Goal: Register for event/course

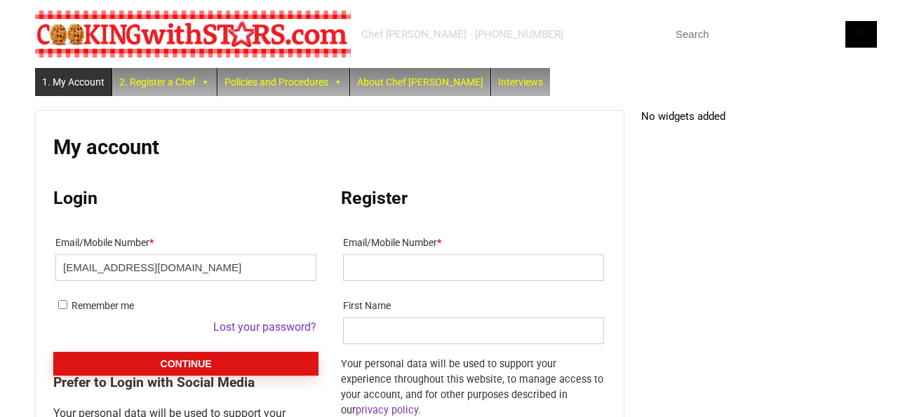
click at [61, 306] on input "Remember me" at bounding box center [62, 304] width 9 height 9
checkbox input "true"
click at [107, 361] on button "Continue" at bounding box center [185, 364] width 265 height 24
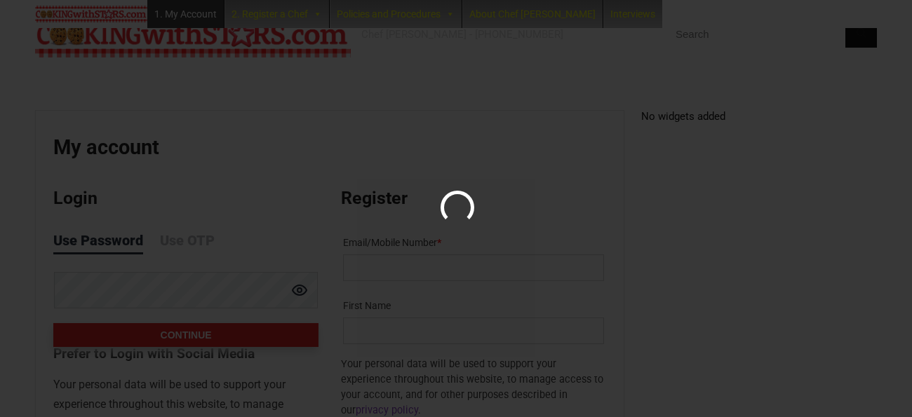
scroll to position [82, 0]
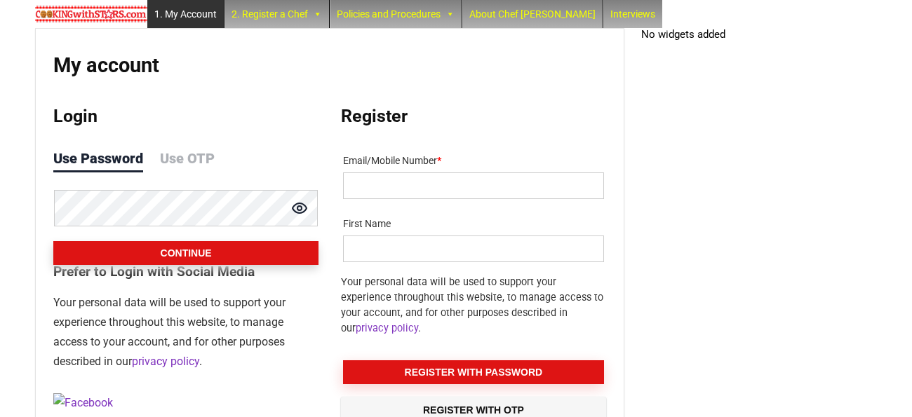
click at [161, 257] on button "Continue" at bounding box center [185, 253] width 265 height 24
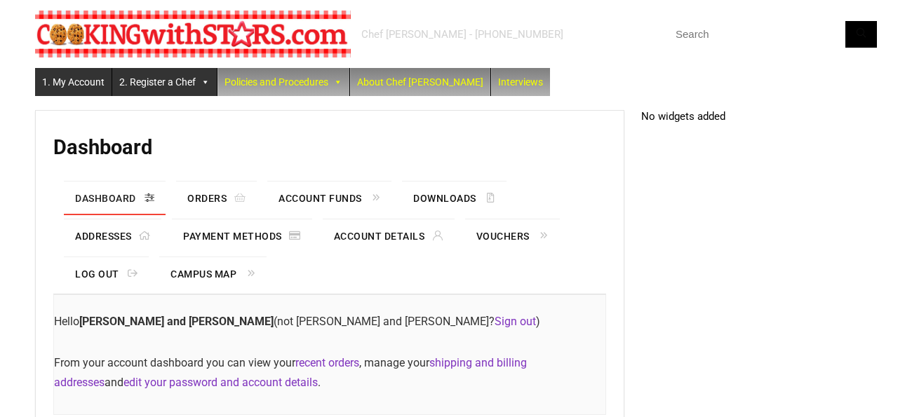
click at [163, 90] on link "2. Register a Chef" at bounding box center [164, 82] width 105 height 28
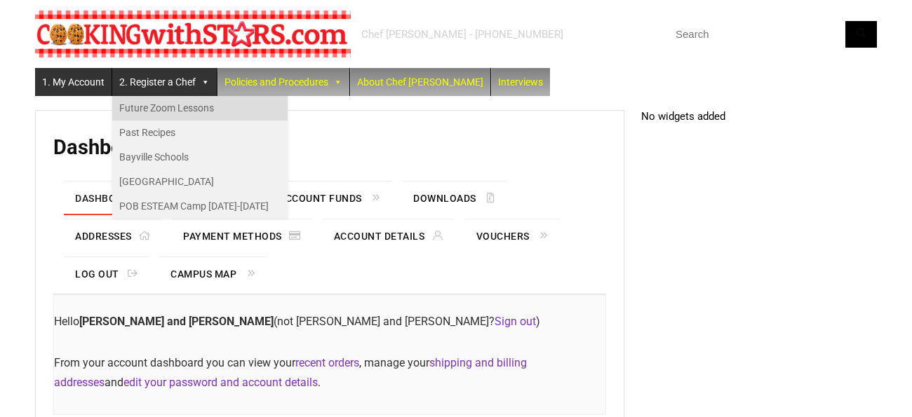
click at [163, 105] on link "Future Zoom Lessons" at bounding box center [199, 108] width 175 height 25
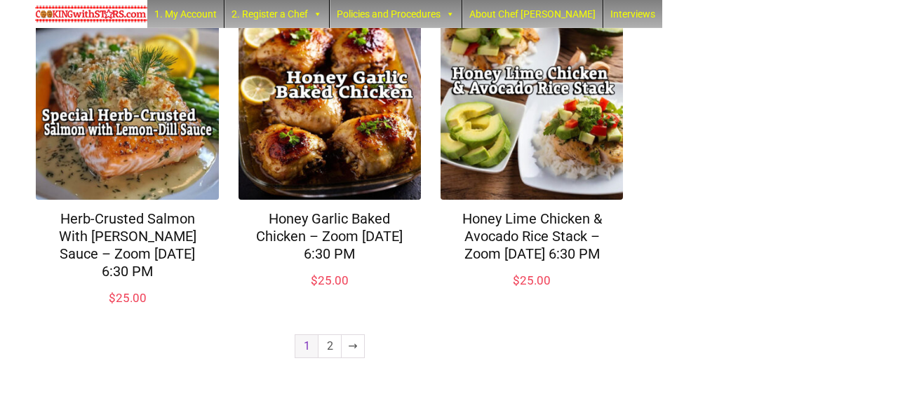
scroll to position [1176, 0]
click at [328, 347] on link "2" at bounding box center [329, 346] width 22 height 22
